Goal: Information Seeking & Learning: Compare options

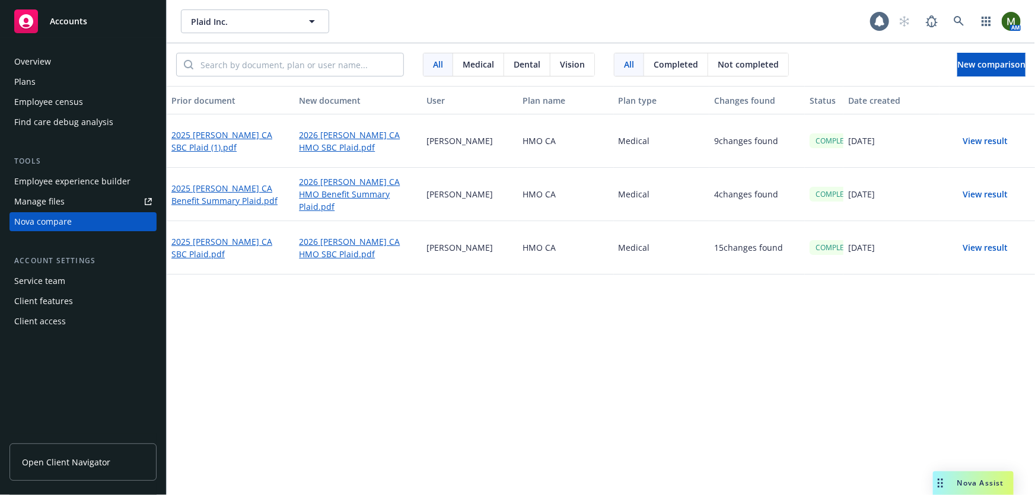
click at [979, 144] on button "View result" at bounding box center [985, 141] width 83 height 24
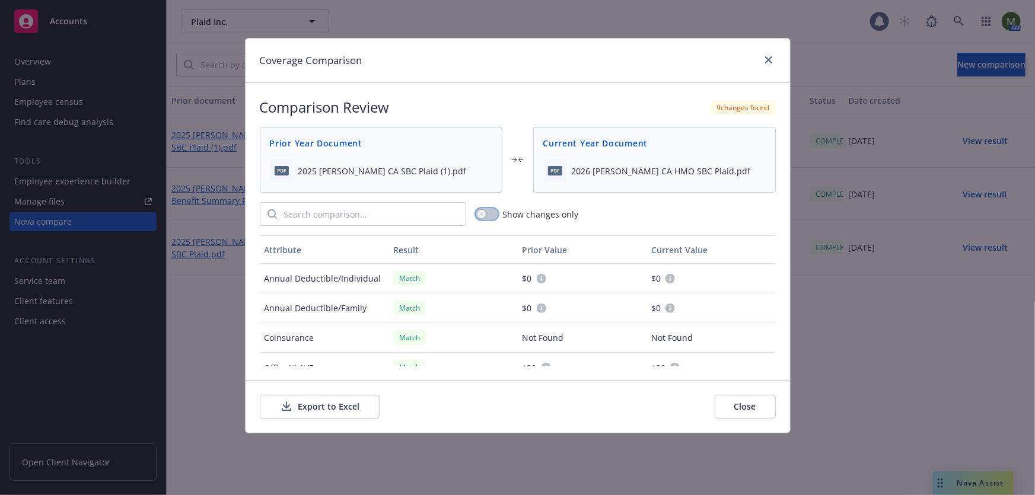
click at [492, 215] on button "button" at bounding box center [487, 214] width 23 height 12
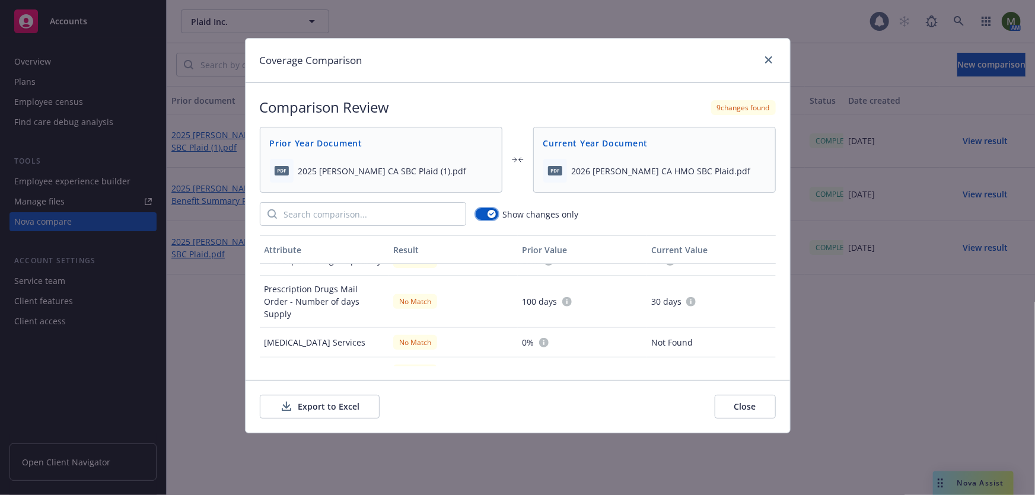
scroll to position [107, 0]
click at [767, 62] on icon "close" at bounding box center [768, 59] width 7 height 7
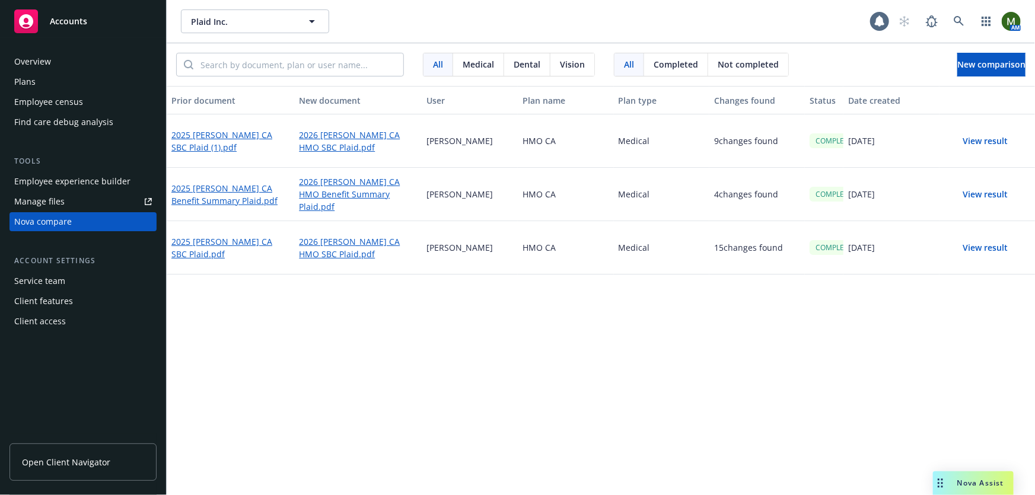
click at [985, 249] on button "View result" at bounding box center [985, 248] width 83 height 24
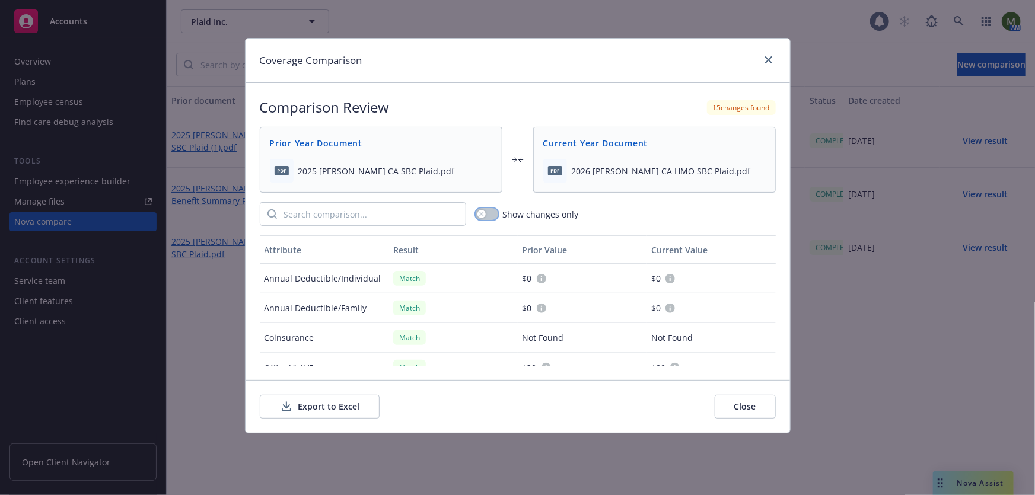
click at [487, 214] on button "button" at bounding box center [487, 214] width 23 height 12
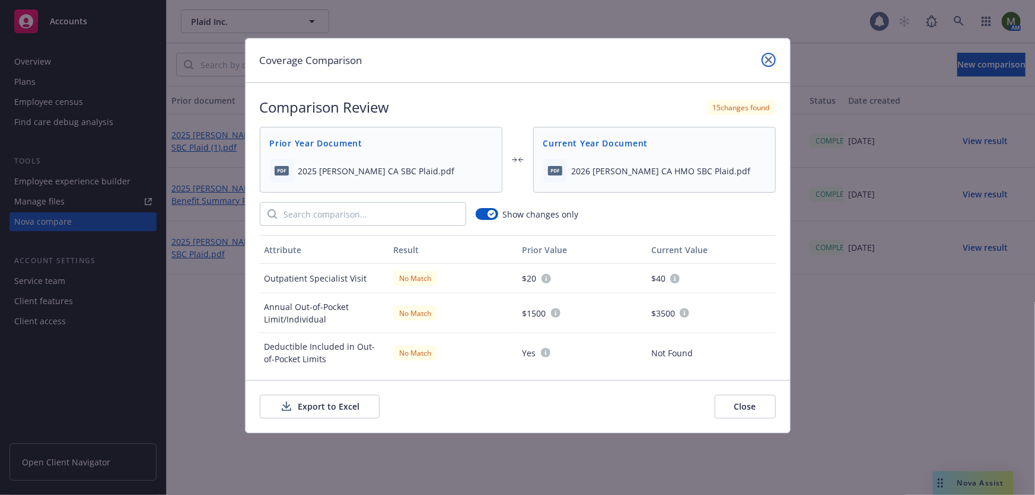
click at [768, 58] on icon "close" at bounding box center [768, 59] width 7 height 7
